Goal: Information Seeking & Learning: Learn about a topic

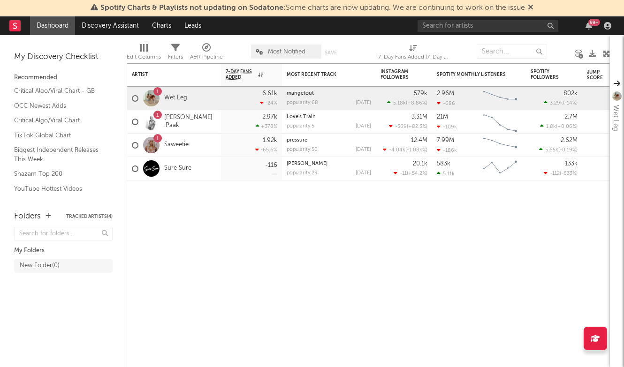
click at [153, 95] on div at bounding box center [151, 98] width 16 height 16
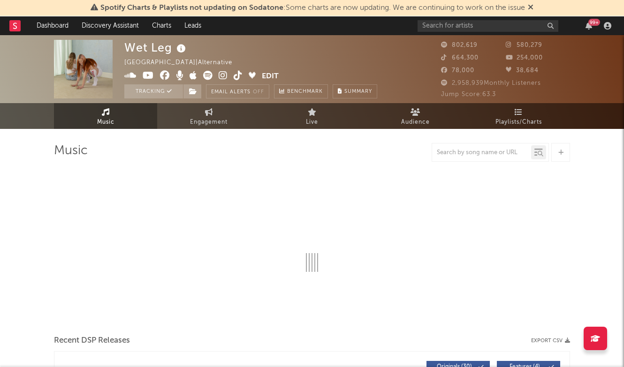
select select "6m"
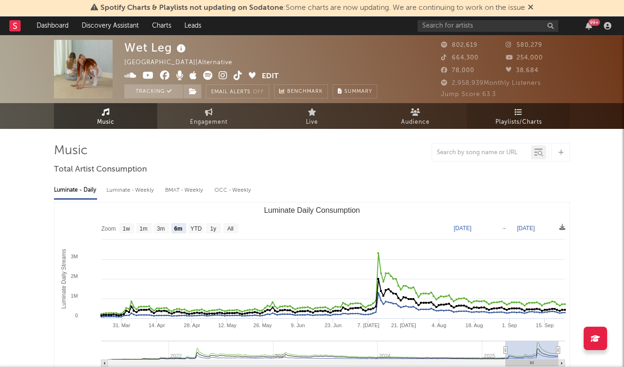
click at [518, 115] on icon at bounding box center [519, 112] width 8 height 8
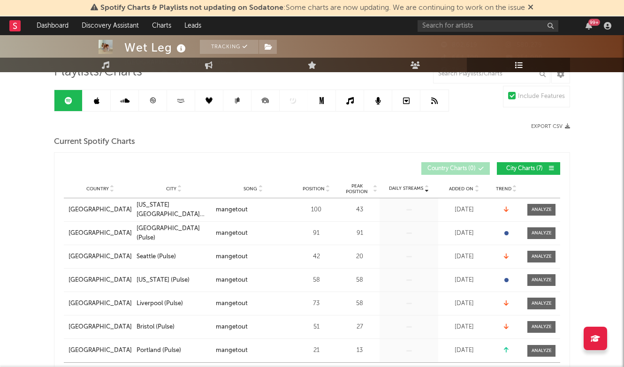
scroll to position [7, 0]
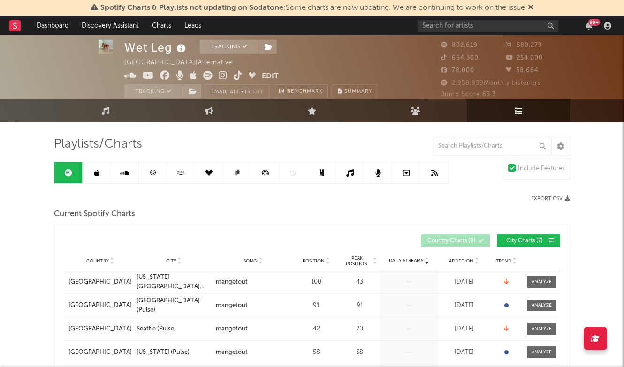
click at [95, 175] on icon at bounding box center [97, 173] width 6 height 8
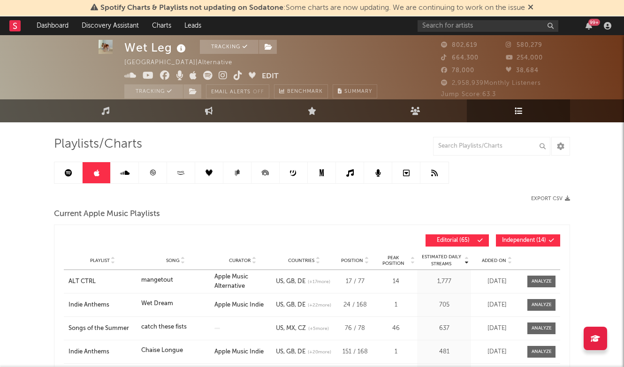
click at [127, 175] on icon at bounding box center [124, 173] width 9 height 8
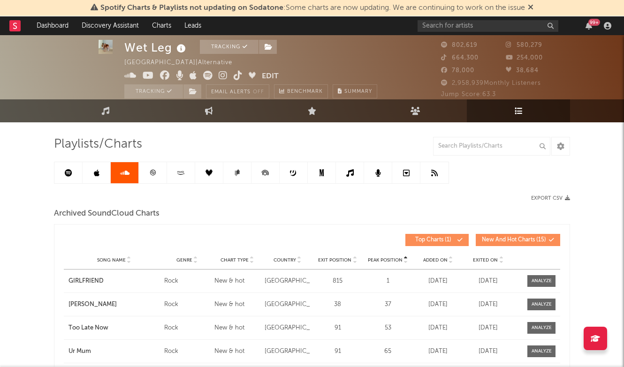
click at [146, 174] on link at bounding box center [153, 172] width 28 height 21
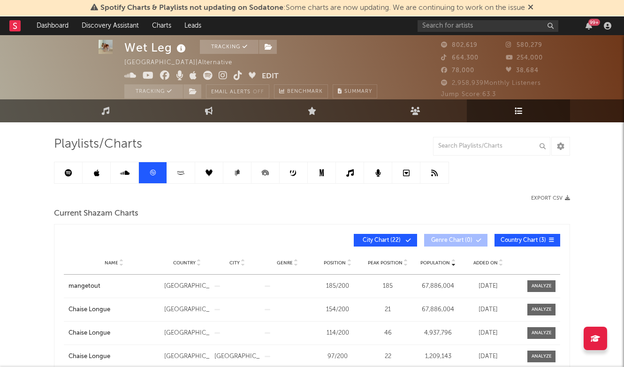
click at [175, 179] on link at bounding box center [181, 172] width 28 height 21
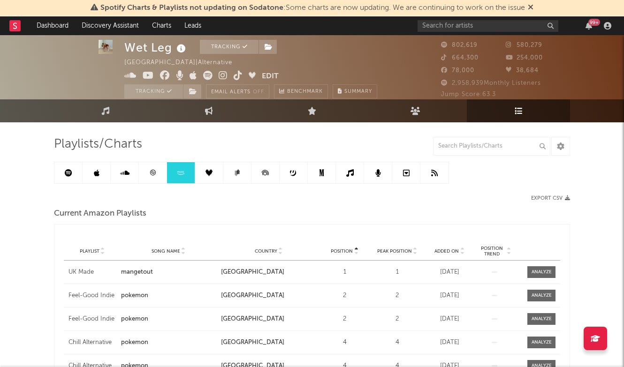
click at [207, 177] on link at bounding box center [209, 172] width 28 height 21
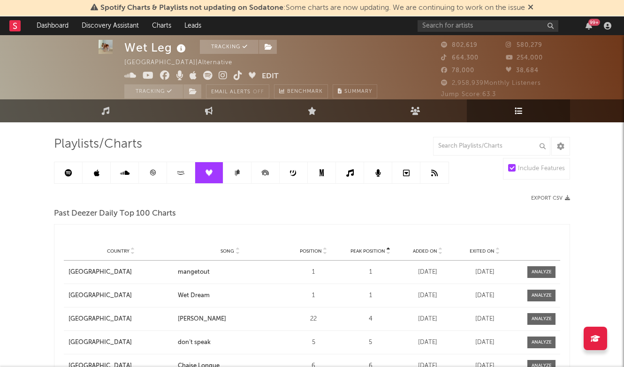
click at [230, 173] on link at bounding box center [237, 172] width 28 height 21
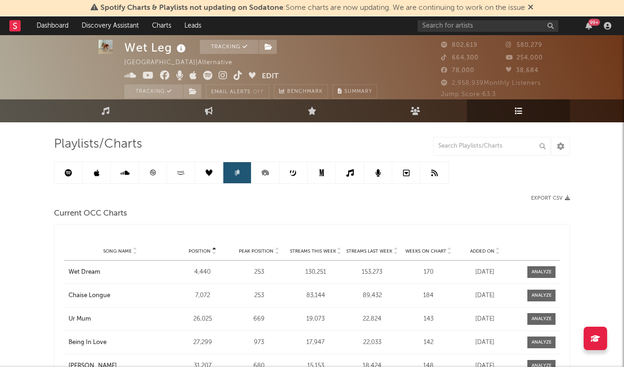
click at [266, 178] on icon at bounding box center [265, 172] width 21 height 21
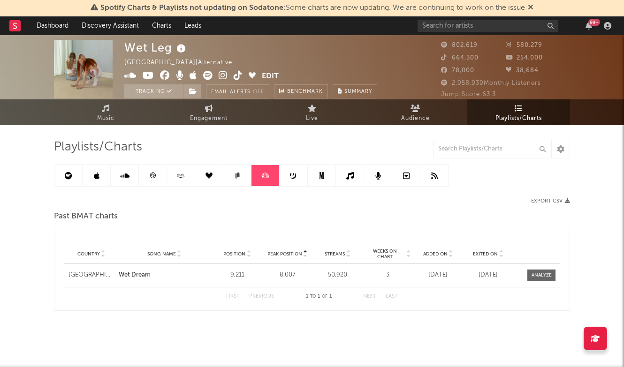
click at [300, 181] on link at bounding box center [294, 175] width 28 height 21
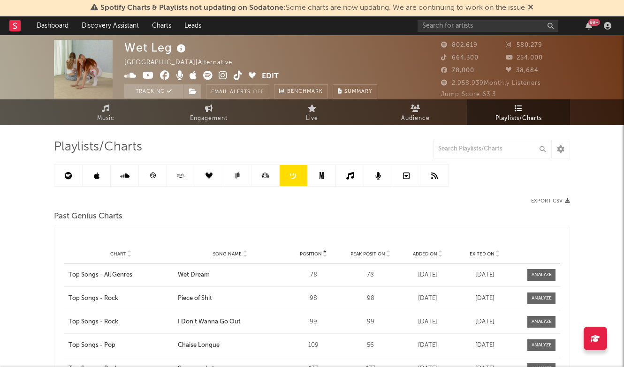
click at [315, 178] on link at bounding box center [322, 175] width 28 height 21
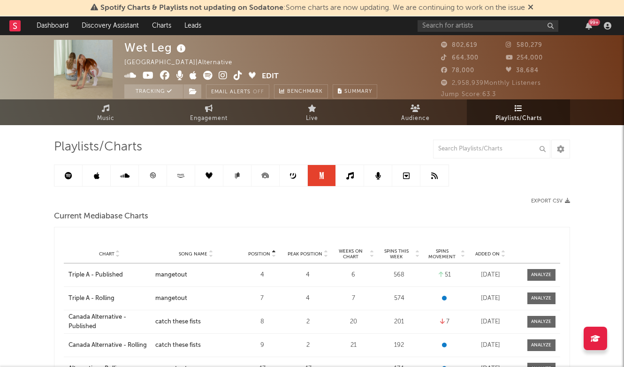
click at [351, 177] on icon at bounding box center [350, 176] width 8 height 8
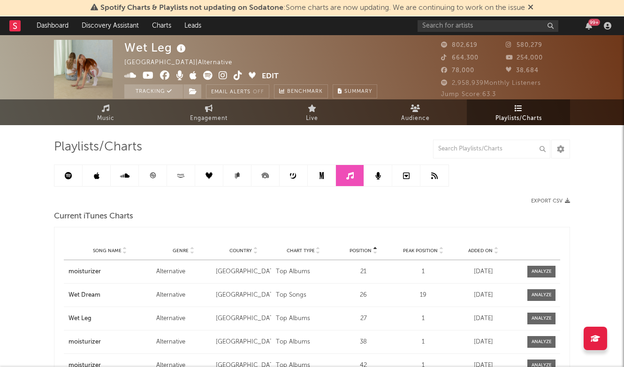
click at [389, 179] on link at bounding box center [378, 175] width 28 height 21
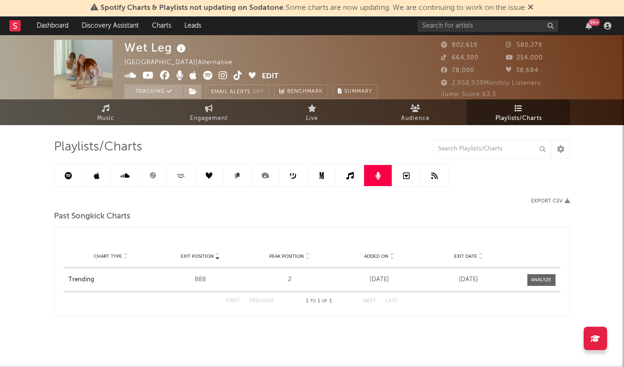
click at [396, 178] on link at bounding box center [406, 175] width 28 height 21
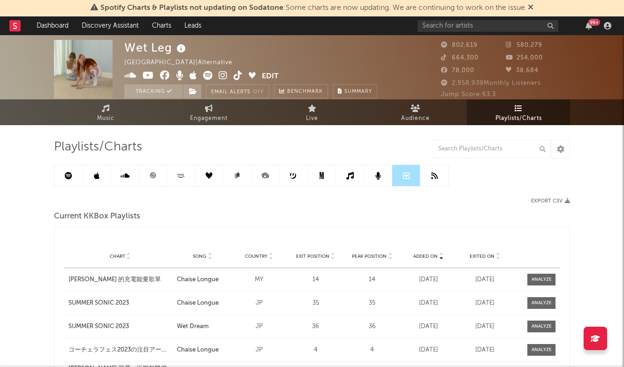
click at [415, 178] on link at bounding box center [406, 175] width 28 height 21
click at [436, 176] on icon at bounding box center [434, 176] width 7 height 8
